Goal: Information Seeking & Learning: Learn about a topic

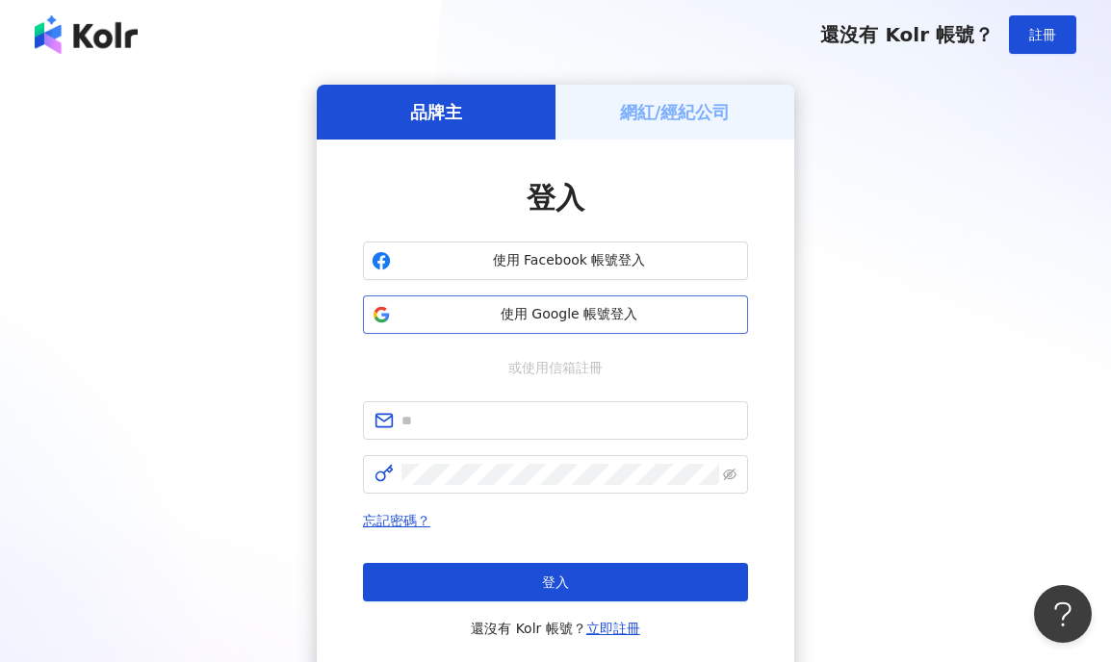
click at [579, 325] on button "使用 Google 帳號登入" at bounding box center [555, 314] width 385 height 38
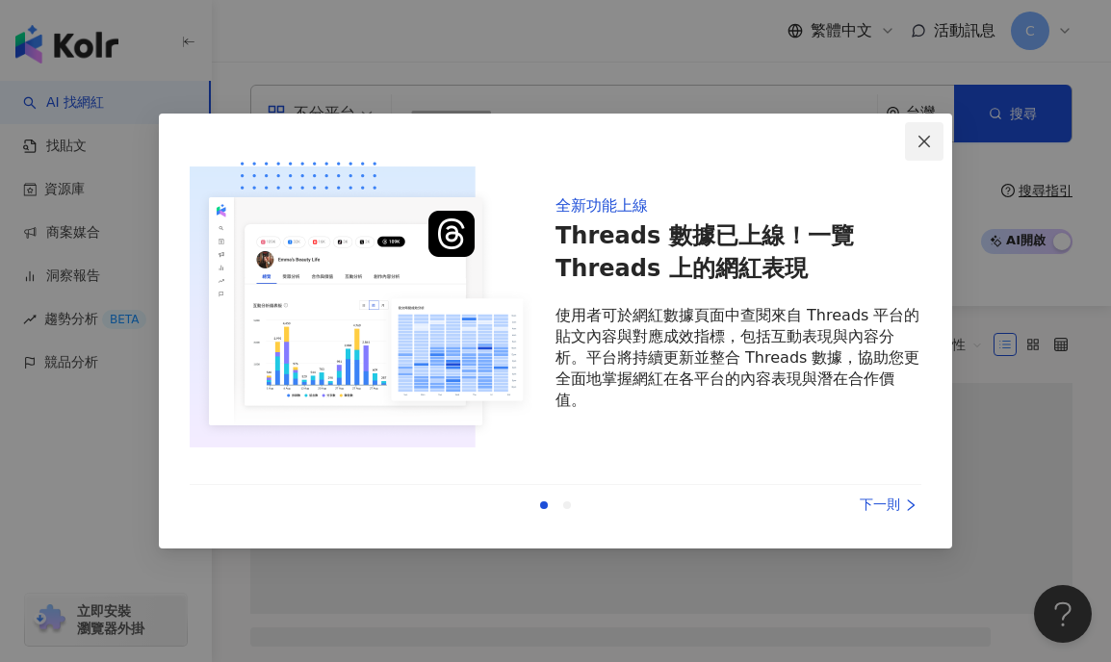
click at [932, 149] on button "Close" at bounding box center [924, 141] width 38 height 38
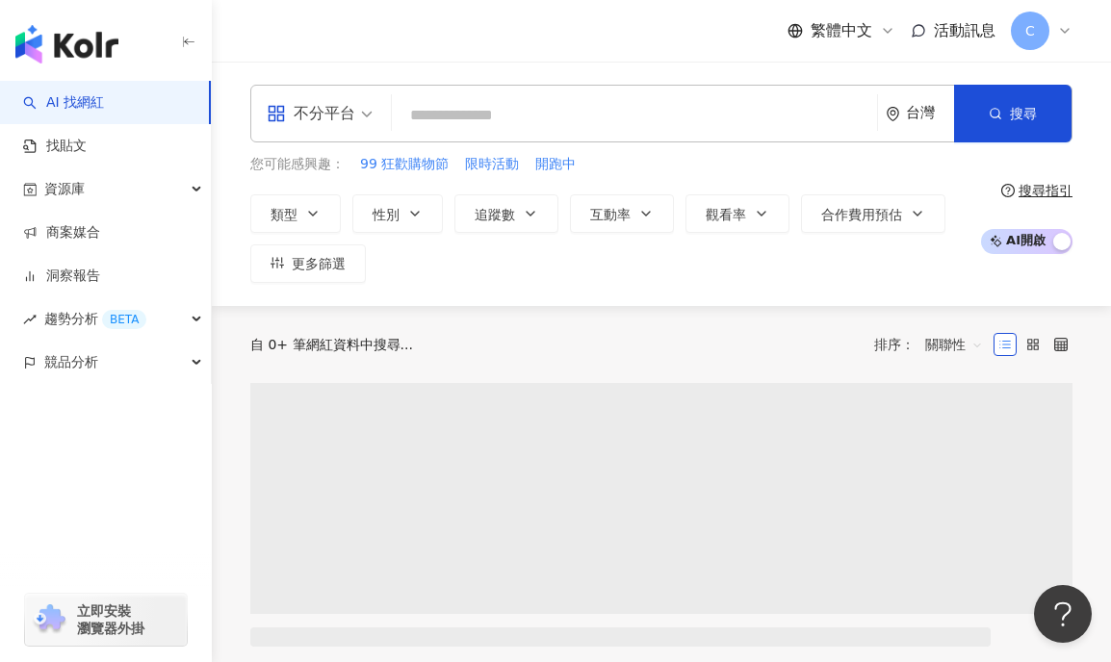
click at [556, 120] on input "search" at bounding box center [634, 115] width 470 height 37
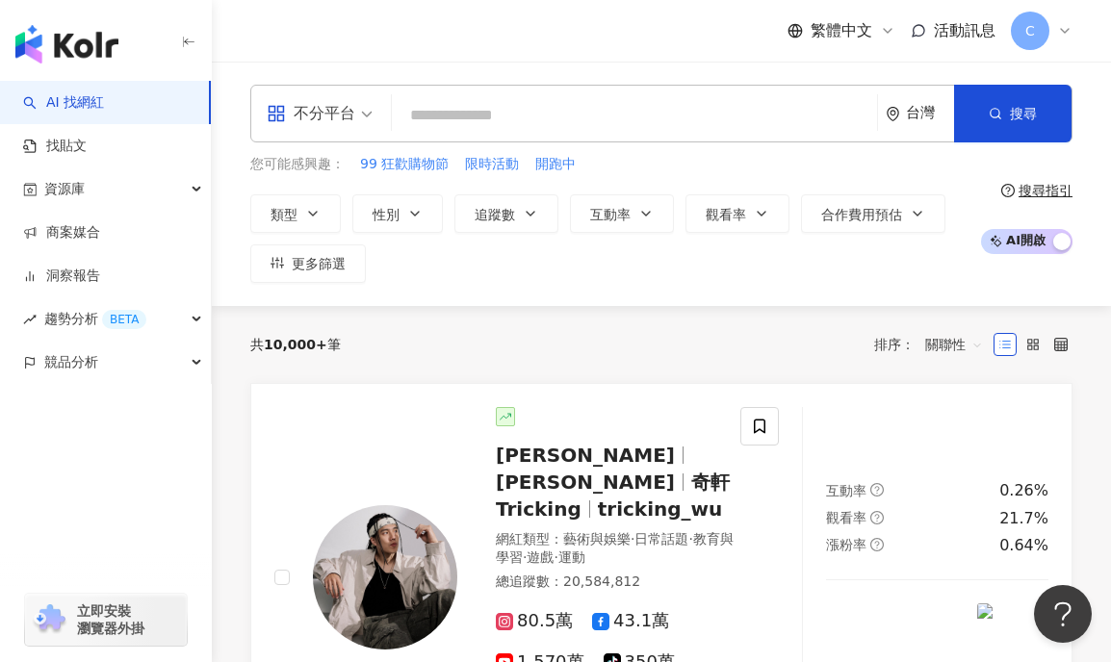
paste input "*******"
type input "*******"
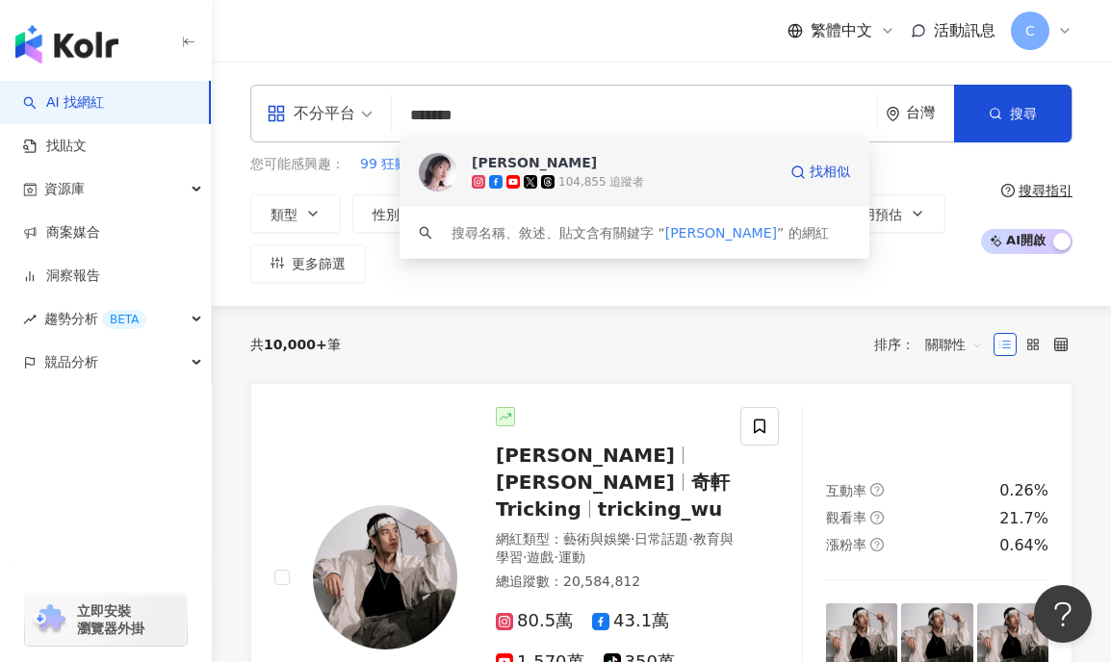
click at [670, 182] on div "104,855 追蹤者" at bounding box center [624, 181] width 304 height 19
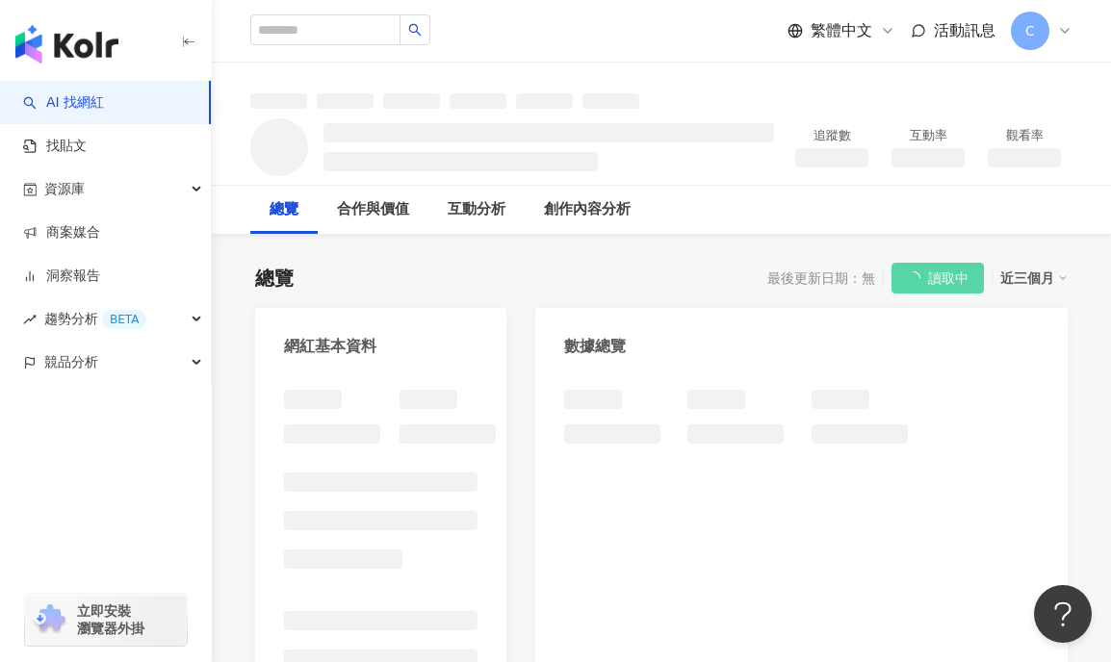
scroll to position [1, 0]
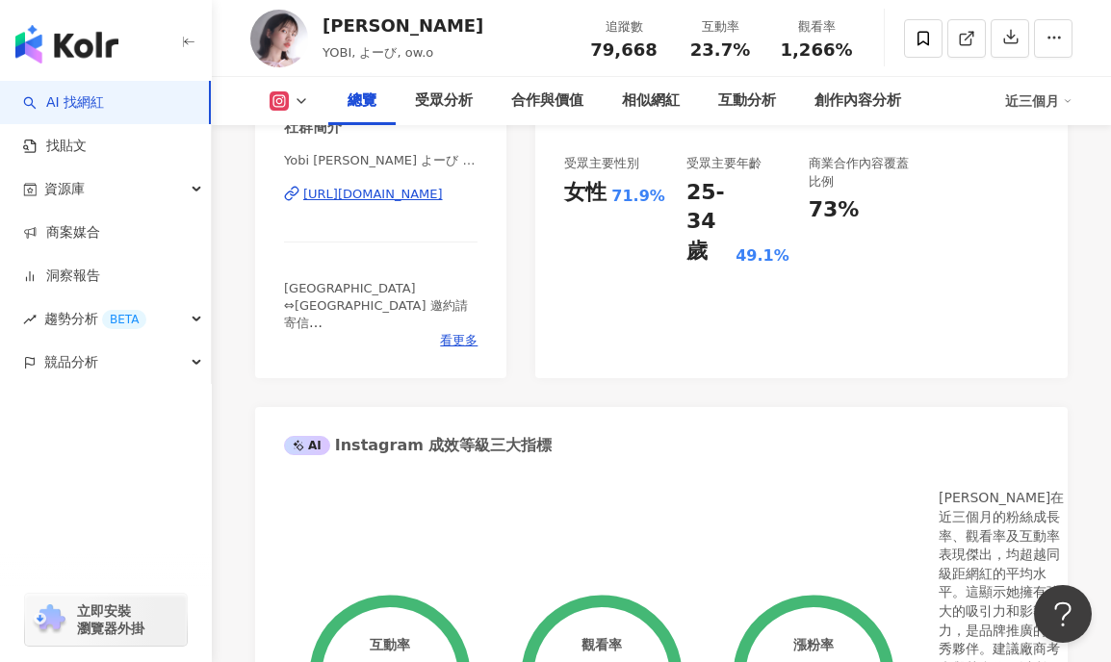
scroll to position [444, 0]
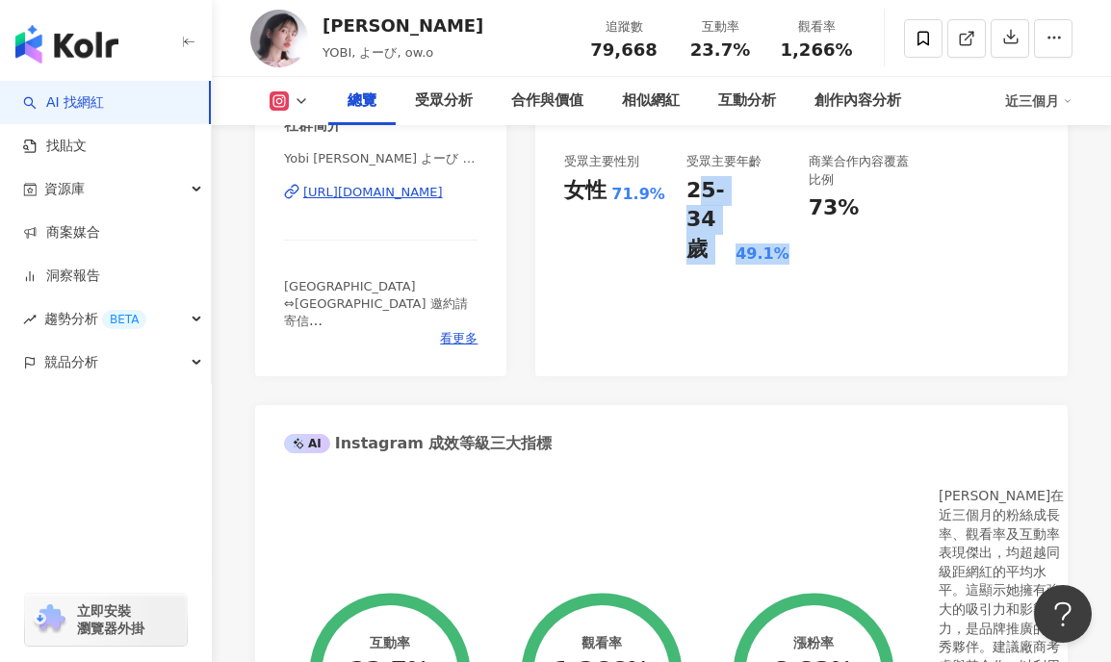
drag, startPoint x: 696, startPoint y: 190, endPoint x: 798, endPoint y: 237, distance: 112.4
click at [796, 238] on div "91 K-Score : 優良 近期一到三個月積極發文，且漲粉率與互動率高。 查看說明 追蹤數 79,668 互動率 23.7% 優秀 觀看率 1,266% …" at bounding box center [801, 151] width 532 height 449
click at [768, 209] on div "25-34 歲 49.1%" at bounding box center [737, 220] width 103 height 89
drag, startPoint x: 681, startPoint y: 185, endPoint x: 804, endPoint y: 221, distance: 127.6
click at [804, 221] on div "追蹤數 79,668 互動率 23.7% 優秀 觀看率 1,266% 優秀 漲粉率 8.83% 優秀 受眾主要性別 女性 71.9% 受眾主要年齡 25-34…" at bounding box center [801, 157] width 474 height 216
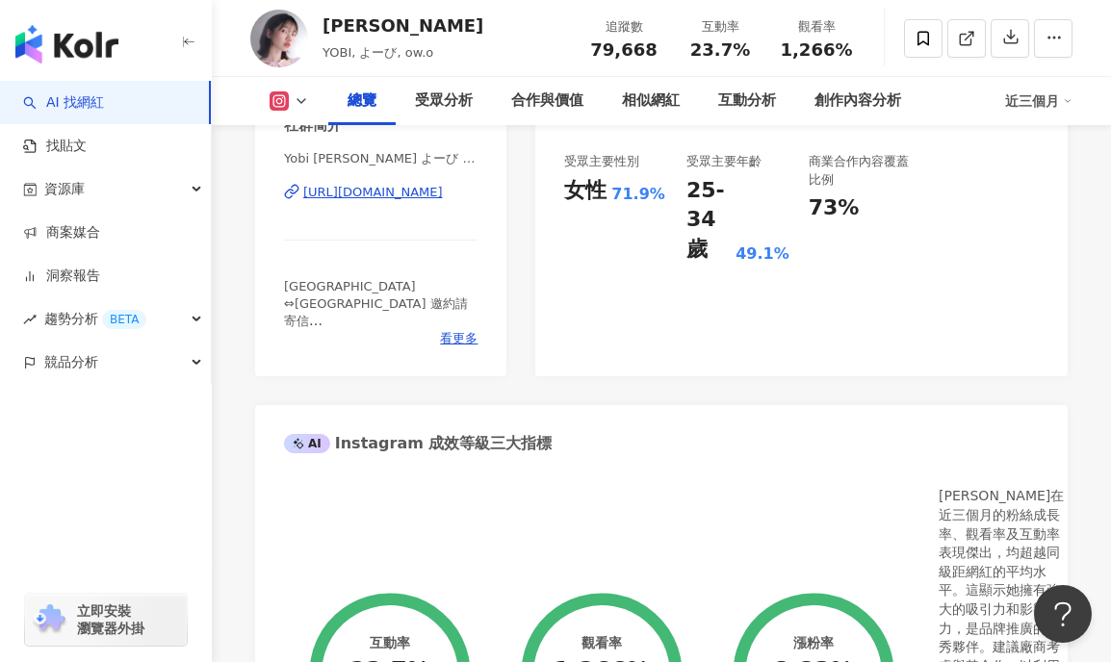
click at [777, 243] on div "49.1%" at bounding box center [762, 253] width 54 height 21
drag, startPoint x: 687, startPoint y: 195, endPoint x: 792, endPoint y: 234, distance: 111.7
click at [792, 234] on div "追蹤數 79,668 互動率 23.7% 優秀 觀看率 1,266% 優秀 漲粉率 8.83% 優秀 受眾主要性別 女性 71.9% 受眾主要年齡 25-34…" at bounding box center [801, 157] width 474 height 216
copy div "25-34 歲 49.1%"
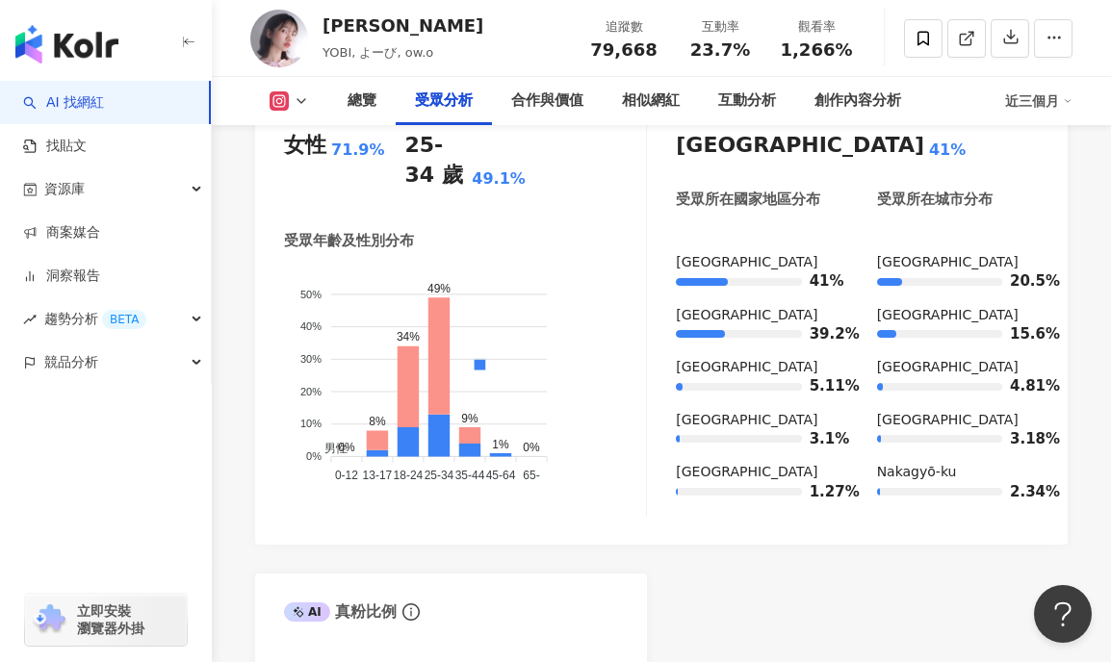
scroll to position [2091, 0]
